Goal: Information Seeking & Learning: Learn about a topic

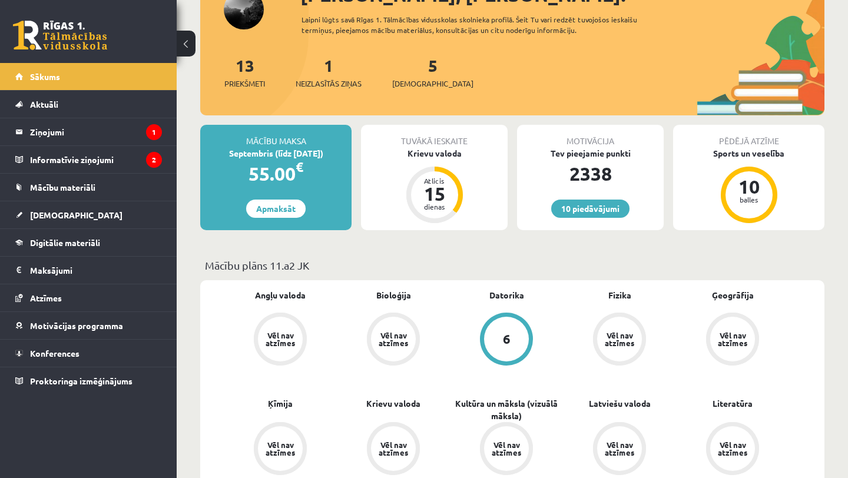
scroll to position [190, 0]
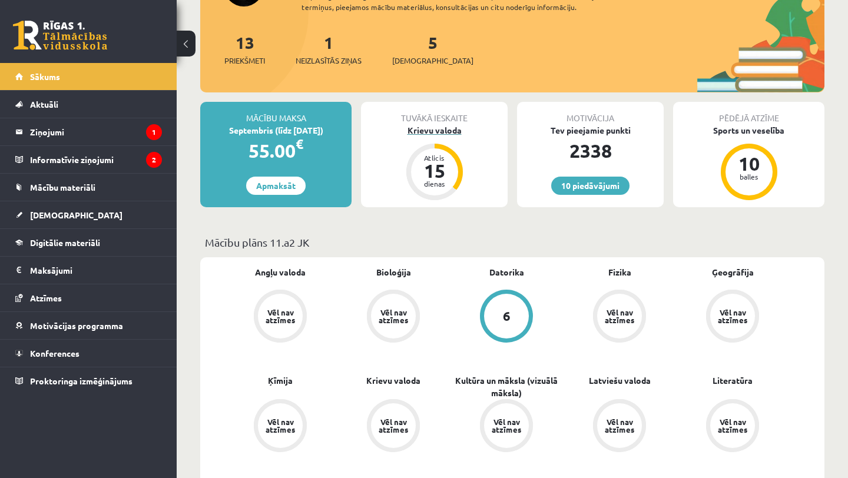
click at [446, 125] on div "Krievu valoda" at bounding box center [434, 130] width 147 height 12
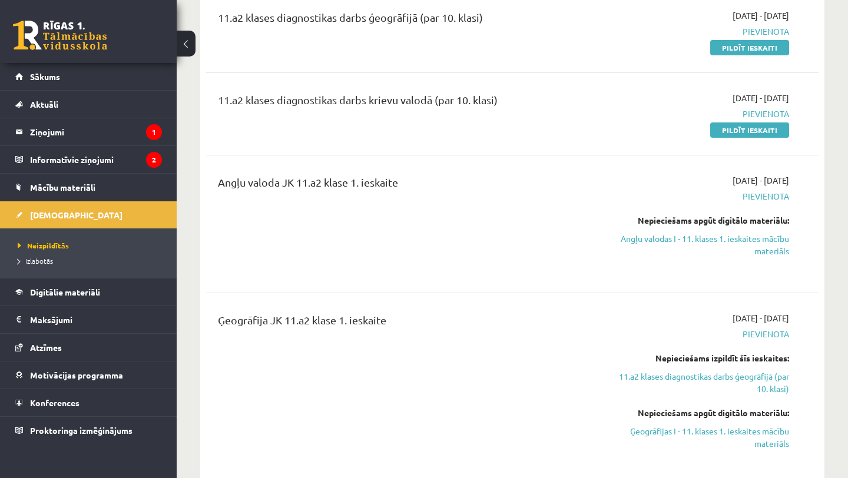
scroll to position [158, 0]
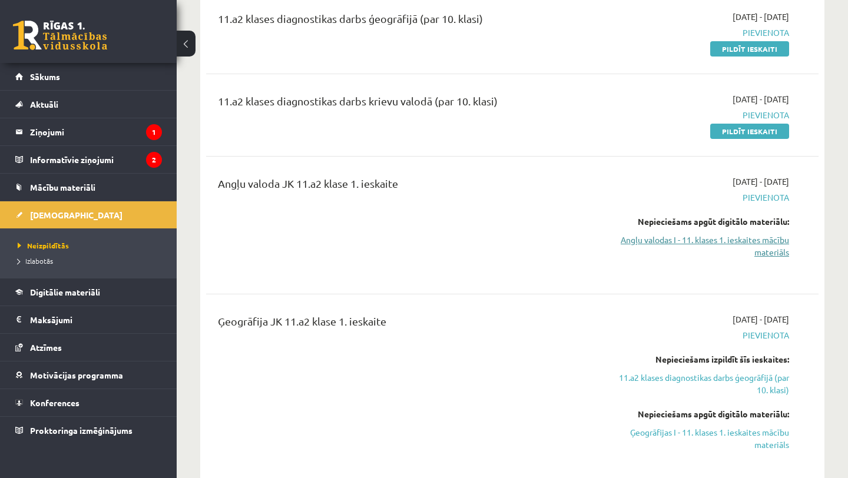
click at [695, 244] on link "Angļu valodas I - 11. klases 1. ieskaites mācību materiāls" at bounding box center [700, 246] width 178 height 25
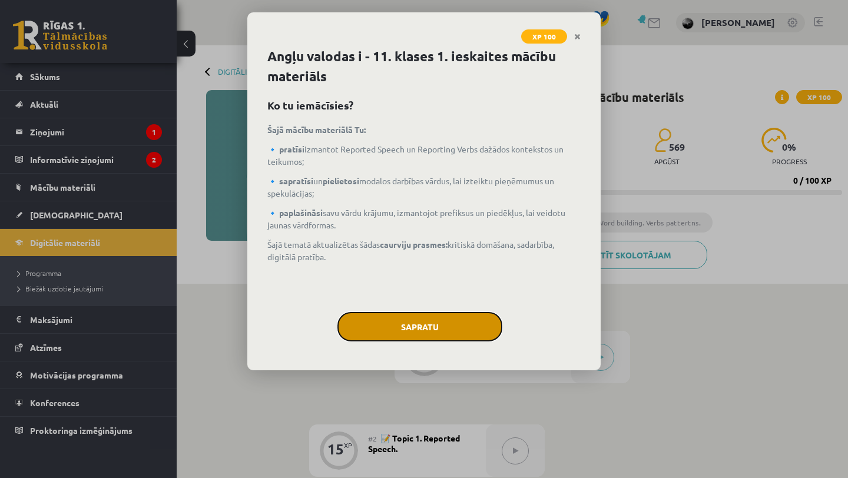
click at [454, 335] on button "Sapratu" at bounding box center [420, 326] width 165 height 29
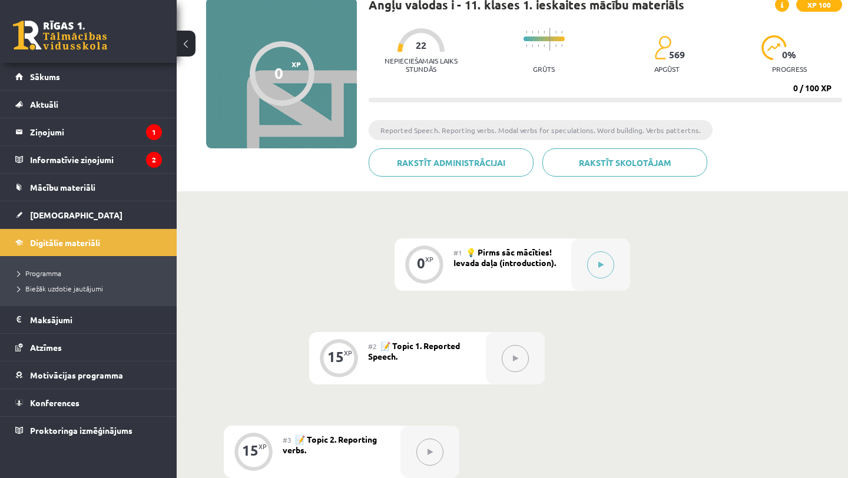
scroll to position [93, 0]
click at [577, 272] on div at bounding box center [600, 264] width 59 height 52
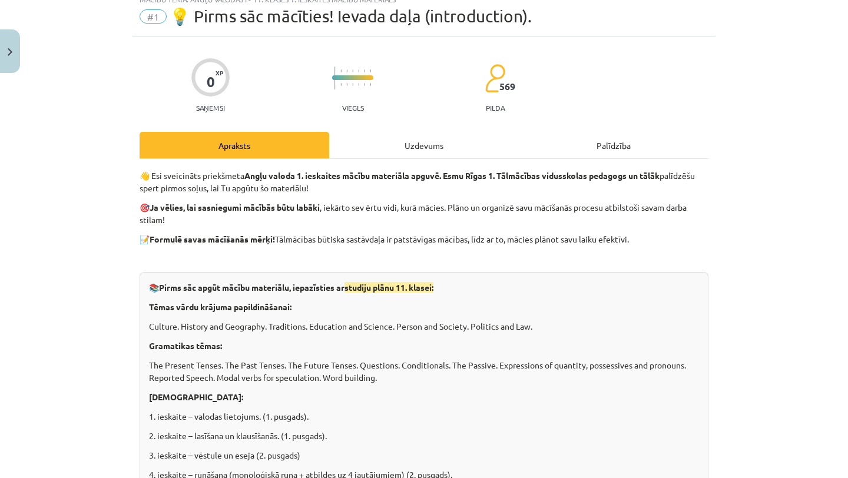
scroll to position [70, 0]
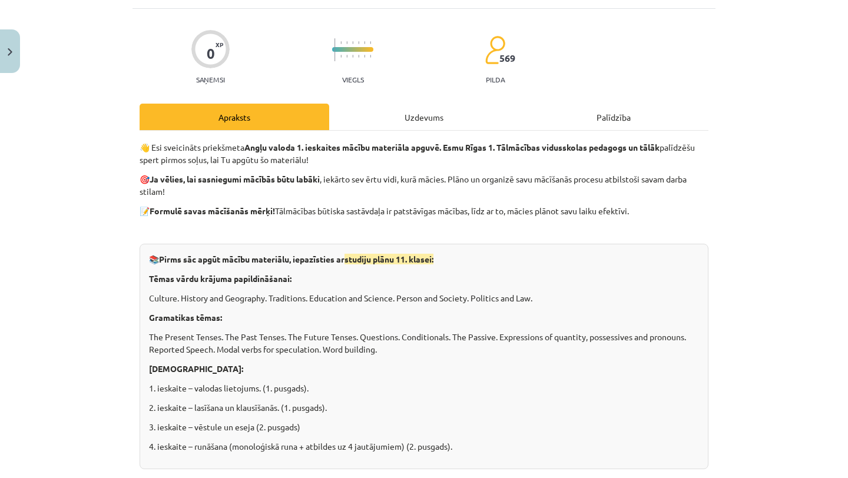
click at [447, 110] on div "Uzdevums" at bounding box center [424, 117] width 190 height 27
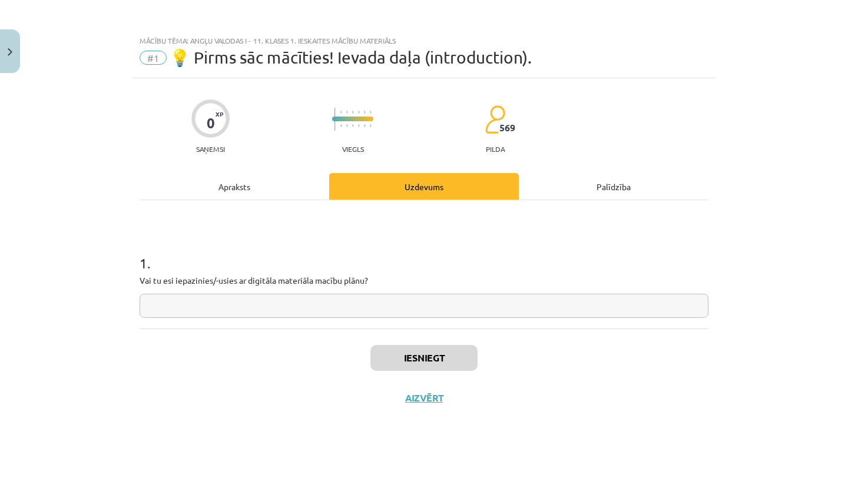
scroll to position [0, 0]
click at [388, 299] on input "text" at bounding box center [424, 306] width 569 height 24
type input "*"
click at [440, 376] on div "Iesniegt Aizvērt" at bounding box center [424, 370] width 569 height 82
click at [440, 374] on div "Iesniegt Aizvērt" at bounding box center [424, 370] width 569 height 82
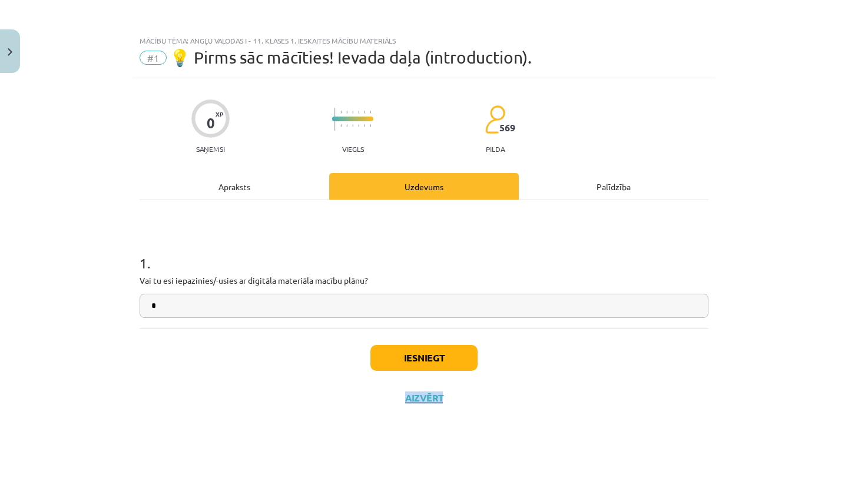
click at [440, 373] on div "Iesniegt Aizvērt" at bounding box center [424, 370] width 569 height 82
click at [436, 362] on button "Iesniegt" at bounding box center [423, 358] width 107 height 26
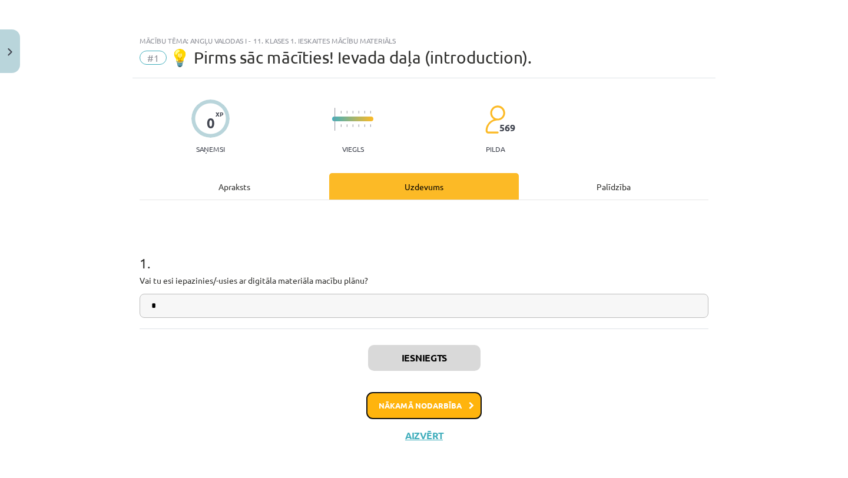
click at [435, 402] on button "Nākamā nodarbība" at bounding box center [423, 405] width 115 height 27
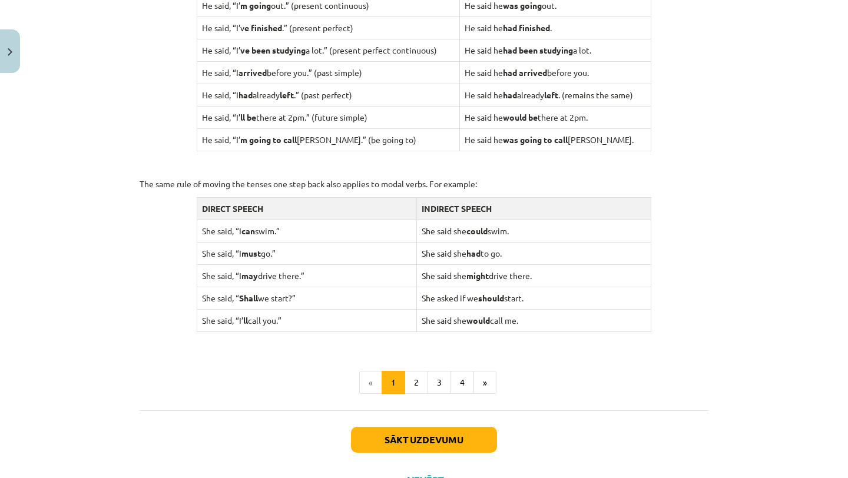
scroll to position [1064, 0]
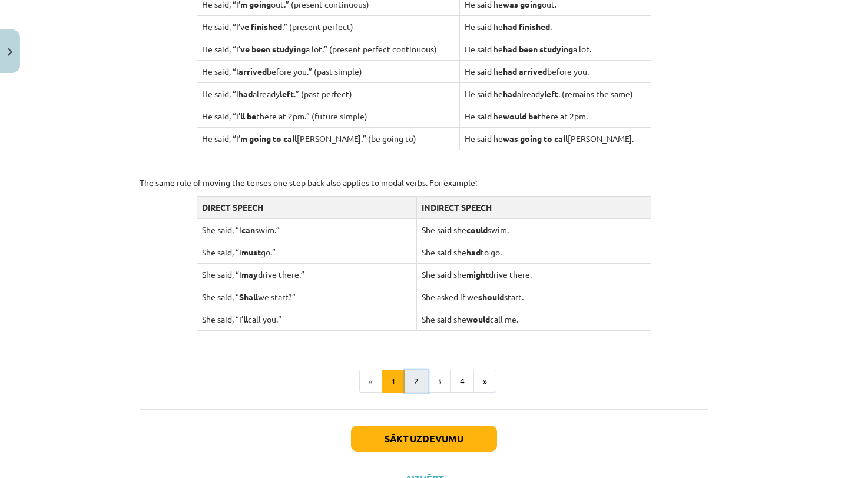
click at [421, 379] on button "2" at bounding box center [417, 382] width 24 height 24
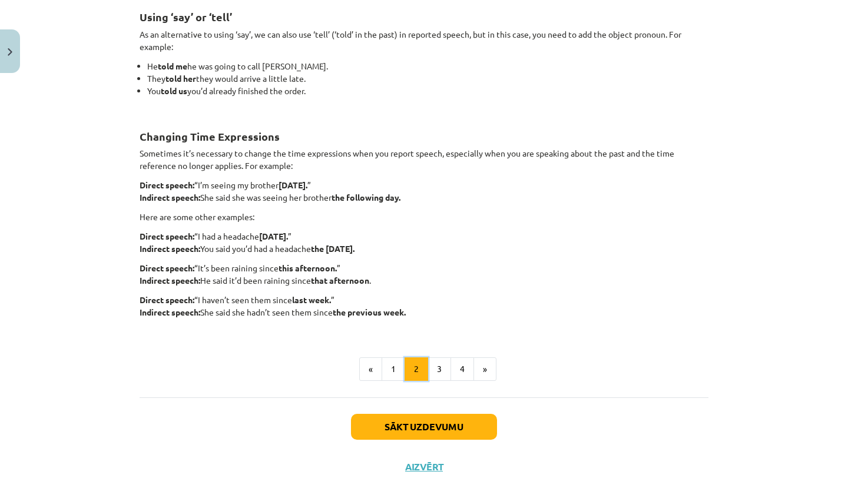
scroll to position [239, 0]
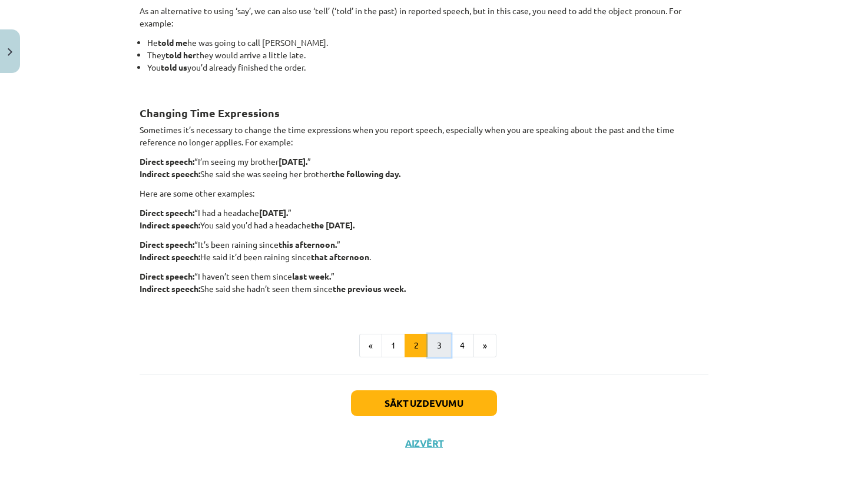
click at [440, 343] on button "3" at bounding box center [440, 346] width 24 height 24
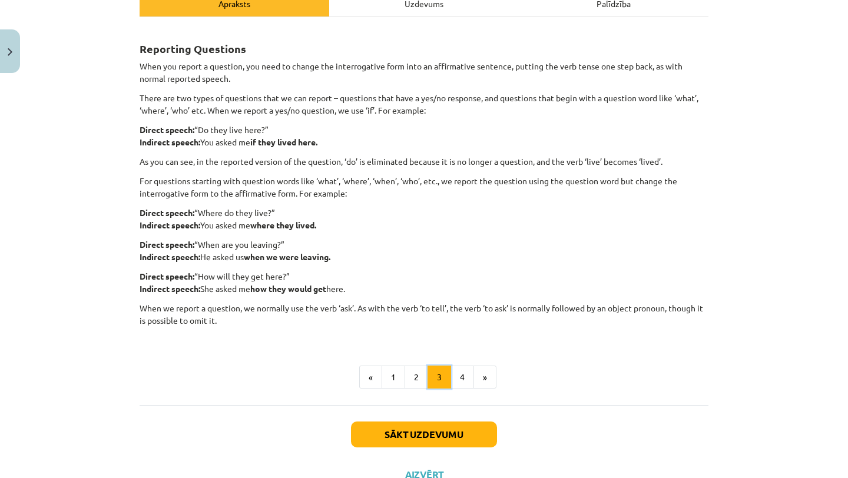
scroll to position [191, 0]
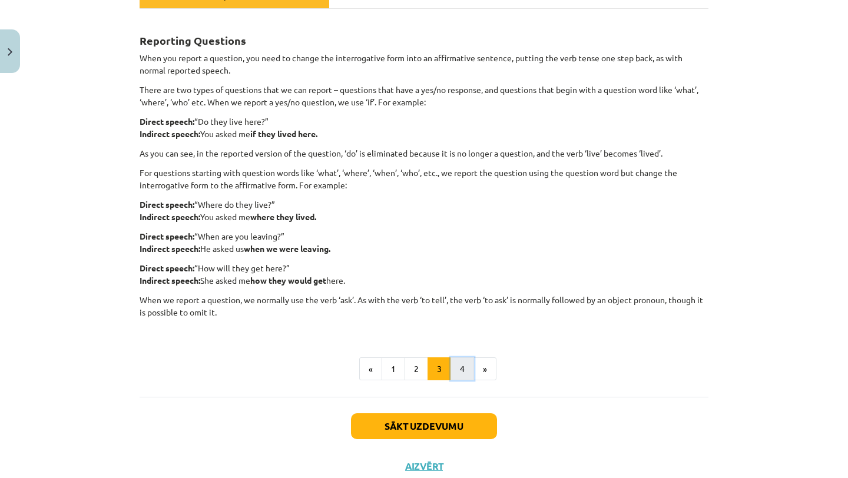
click at [464, 375] on button "4" at bounding box center [463, 370] width 24 height 24
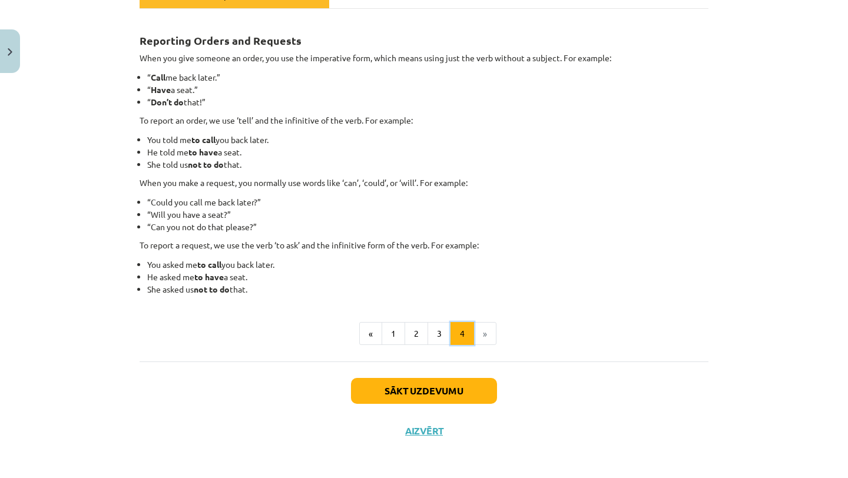
scroll to position [194, 0]
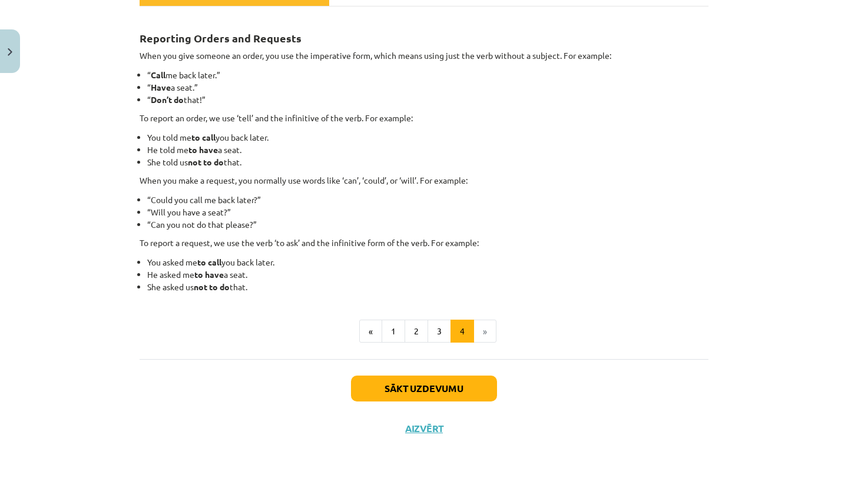
click at [488, 326] on li "»" at bounding box center [485, 332] width 22 height 24
click at [457, 398] on button "Sākt uzdevumu" at bounding box center [424, 389] width 146 height 26
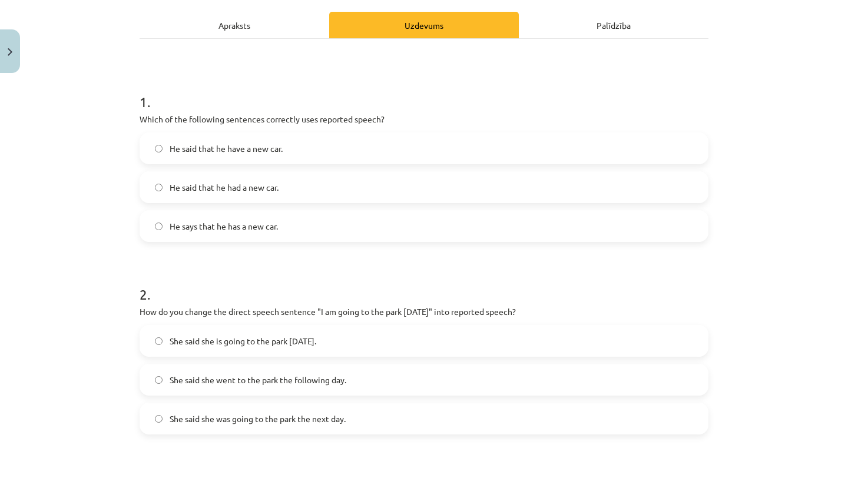
scroll to position [185, 0]
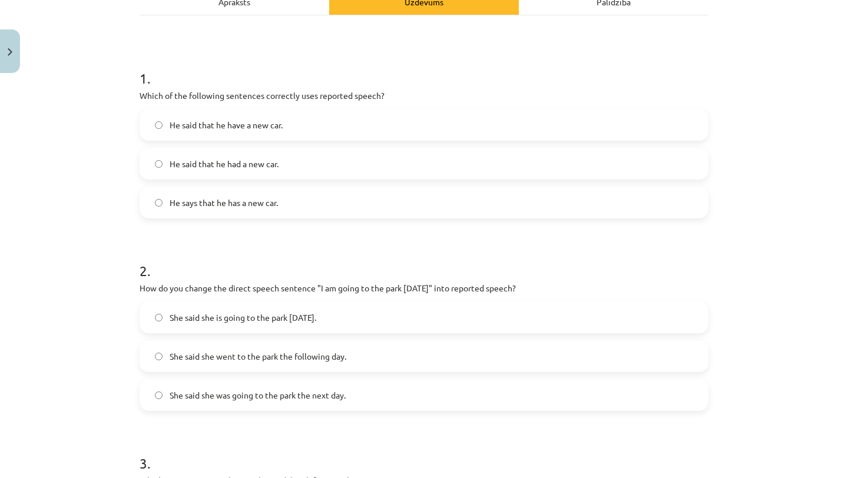
click at [276, 5] on div "Apraksts" at bounding box center [235, 1] width 190 height 27
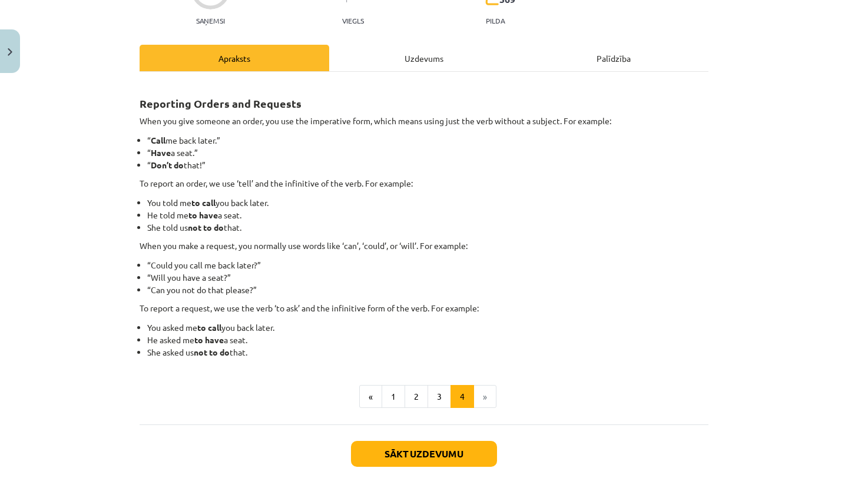
scroll to position [194, 0]
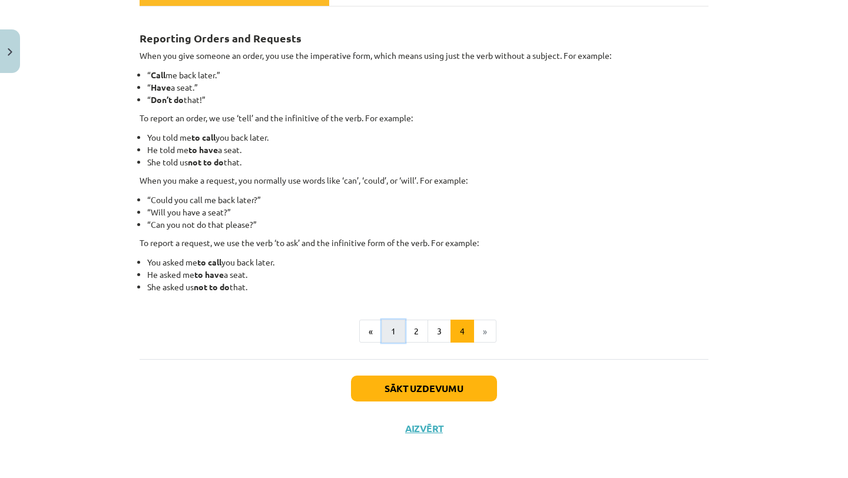
click at [394, 328] on button "1" at bounding box center [394, 332] width 24 height 24
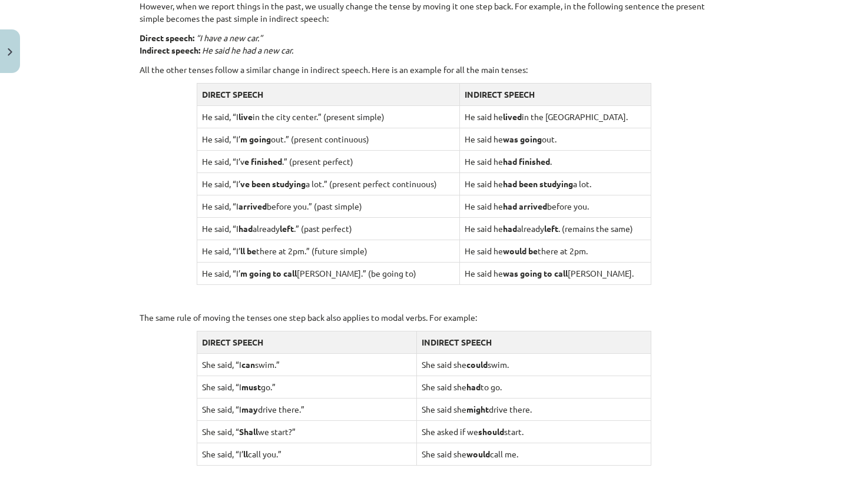
scroll to position [1109, 0]
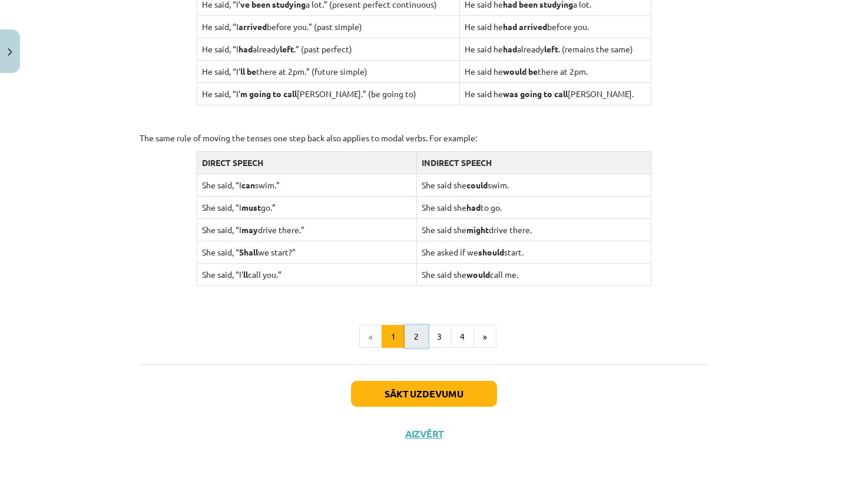
click at [422, 330] on button "2" at bounding box center [417, 337] width 24 height 24
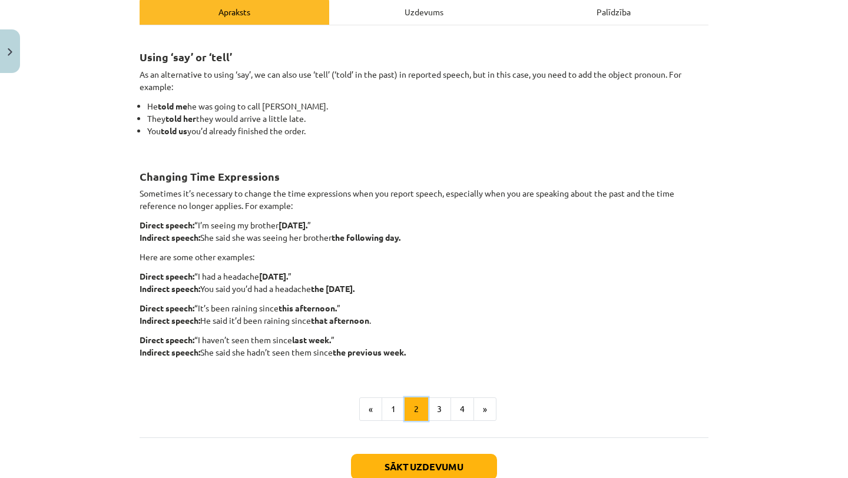
scroll to position [176, 0]
click at [429, 8] on div "Uzdevums" at bounding box center [424, 11] width 190 height 27
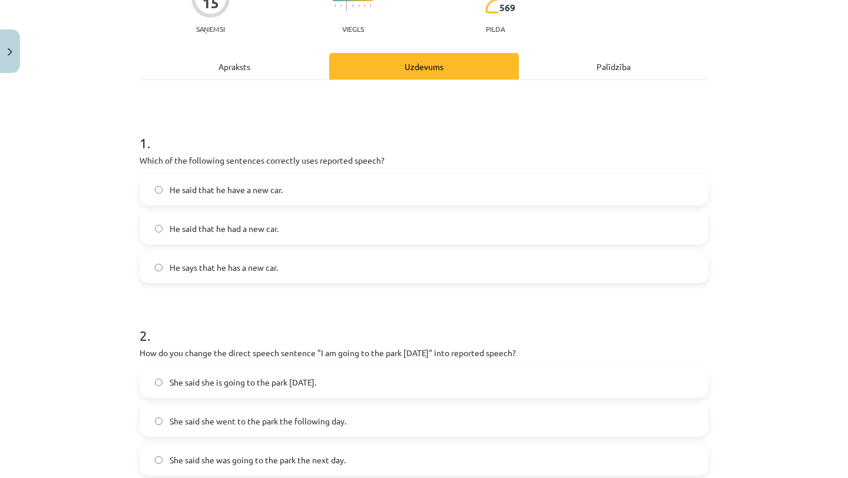
scroll to position [0, 0]
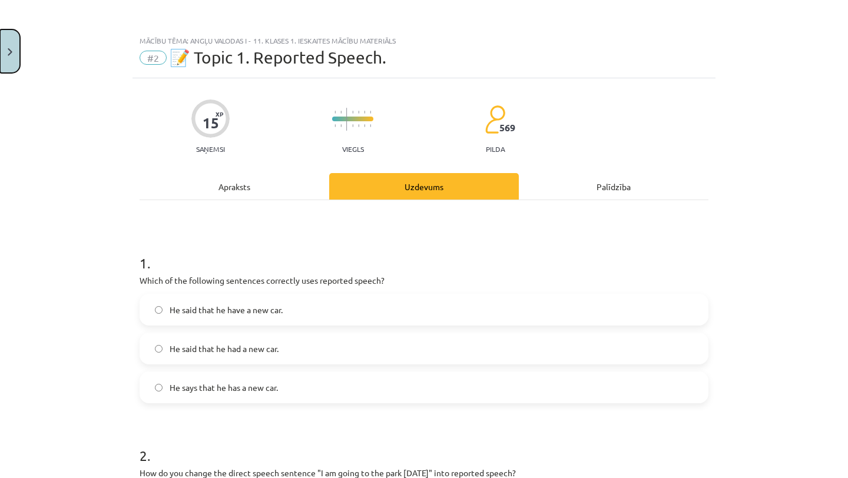
click at [12, 41] on button "Close" at bounding box center [10, 51] width 20 height 44
click at [56, 44] on div "Mācību tēma: Angļu valodas i - 11. klases 1. ieskaites mācību materiāls #2 📝 To…" at bounding box center [424, 239] width 848 height 478
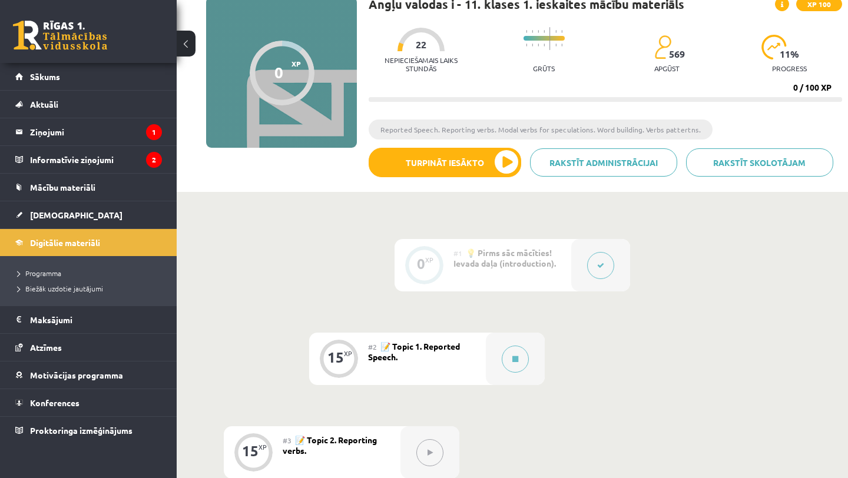
click at [67, 38] on link at bounding box center [60, 35] width 94 height 29
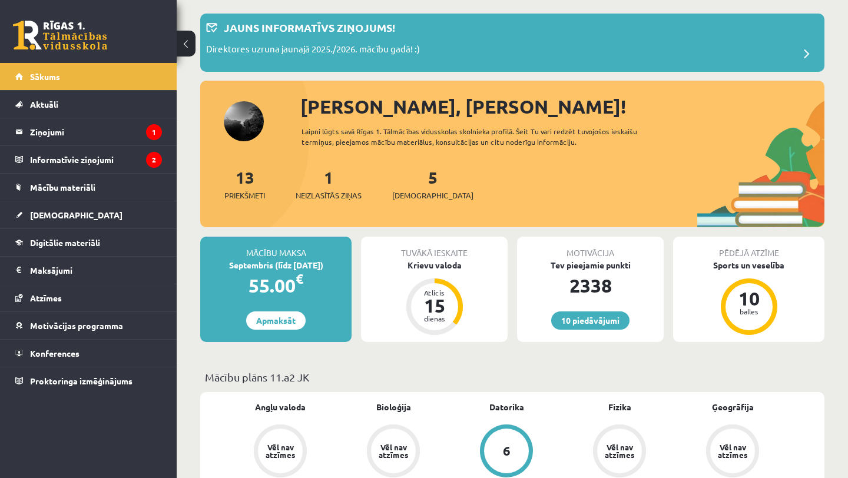
scroll to position [72, 0]
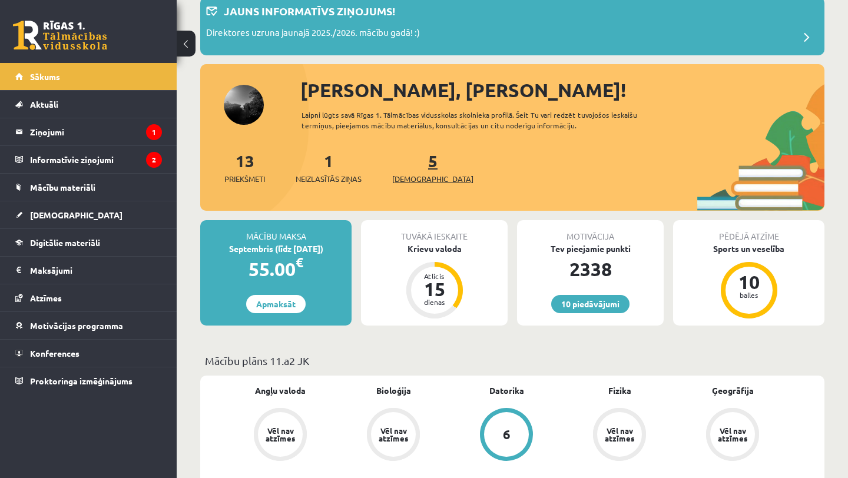
click at [412, 159] on link "5 Ieskaites" at bounding box center [432, 167] width 81 height 35
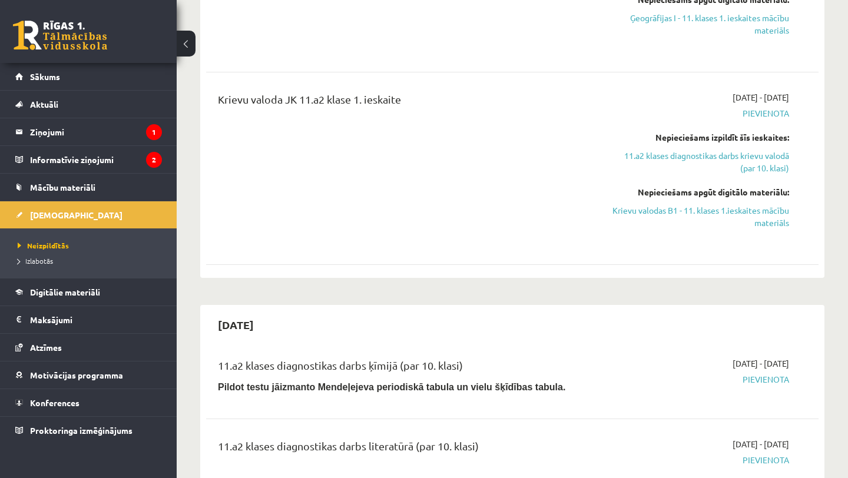
scroll to position [569, 0]
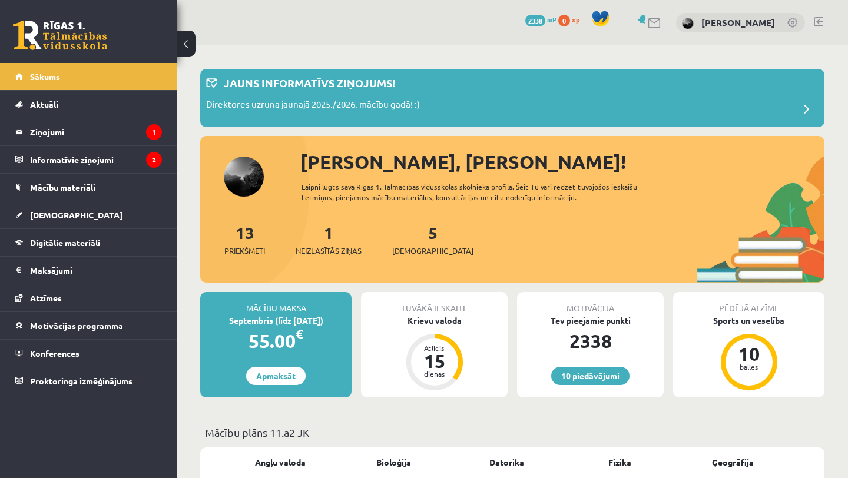
scroll to position [72, 0]
